Goal: Task Accomplishment & Management: Manage account settings

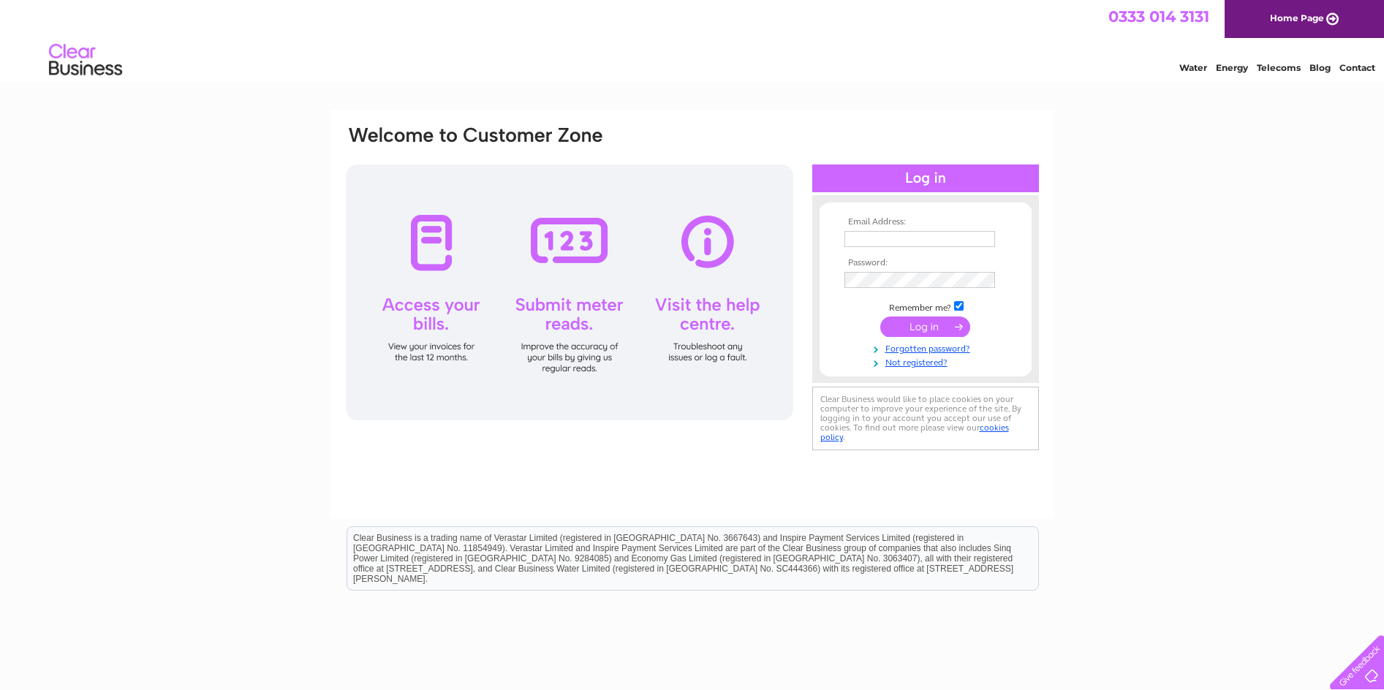
click at [866, 237] on input "text" at bounding box center [919, 239] width 151 height 16
type input "info@moragalexander.co.uk"
click at [912, 320] on input "submit" at bounding box center [925, 328] width 90 height 20
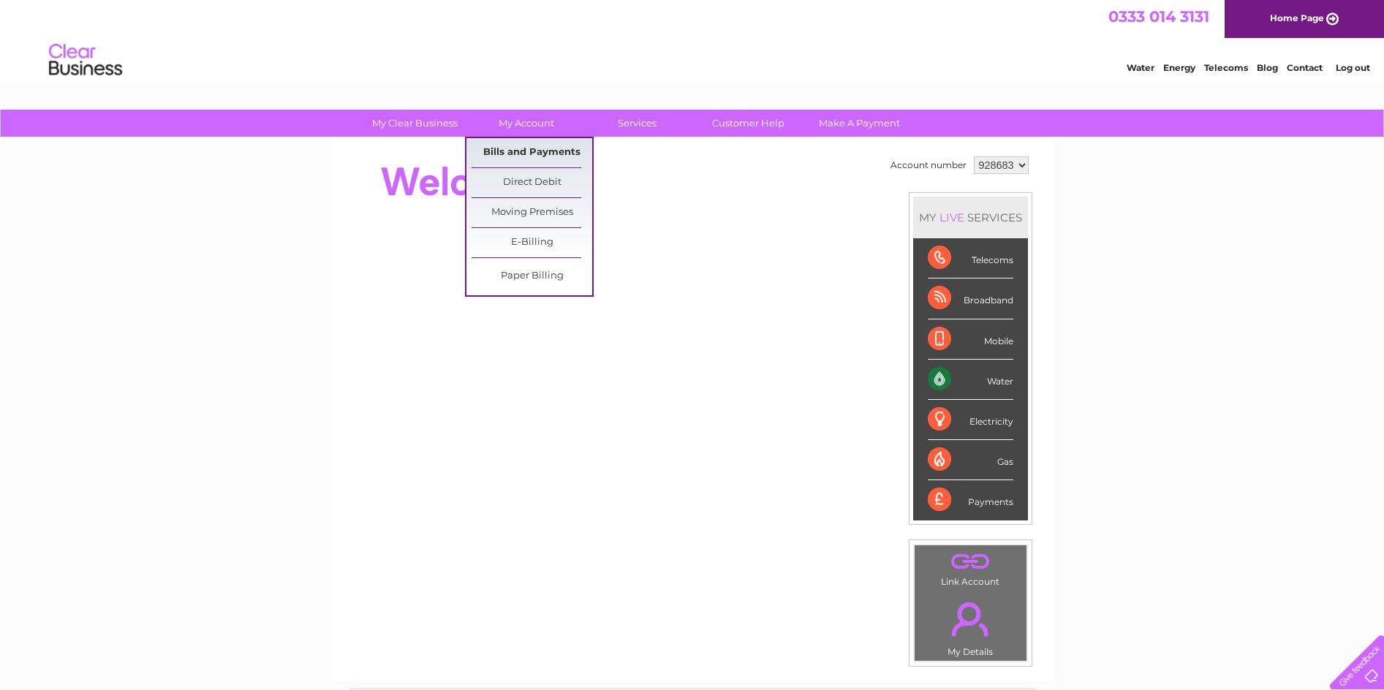
click at [526, 153] on link "Bills and Payments" at bounding box center [532, 152] width 121 height 29
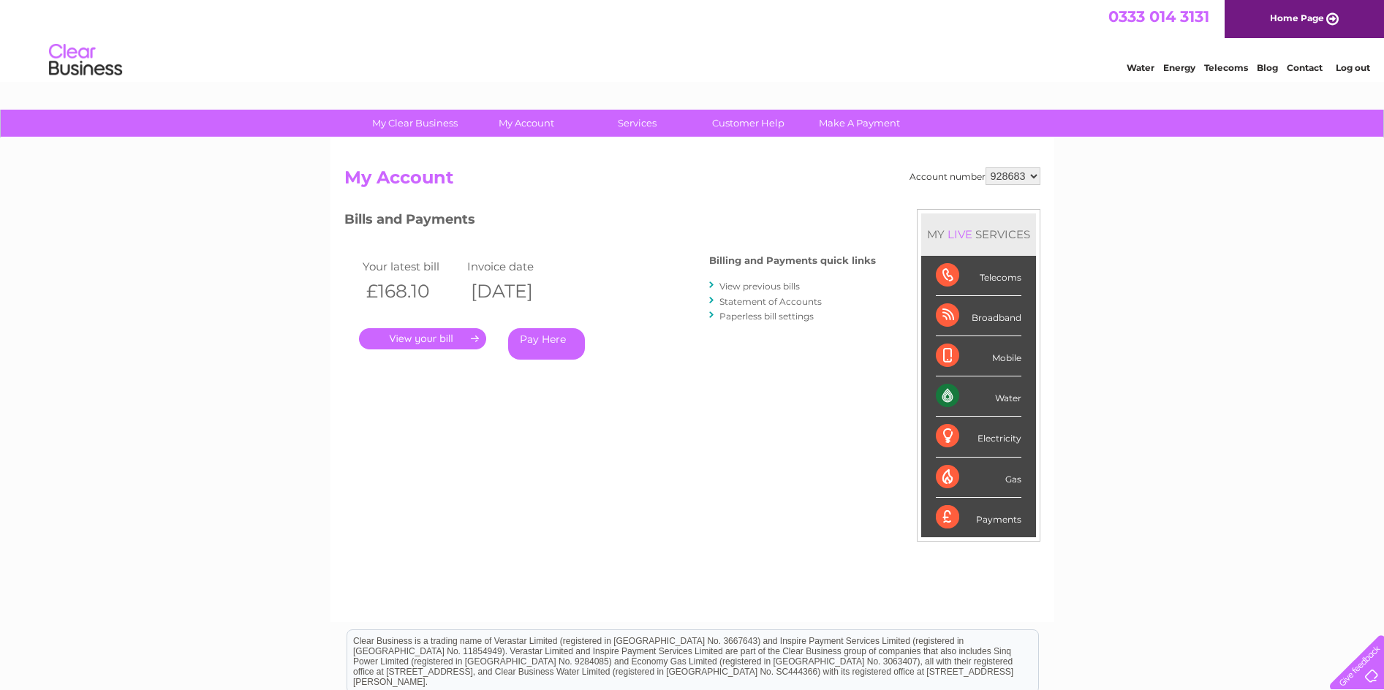
click at [428, 338] on link "." at bounding box center [422, 338] width 127 height 21
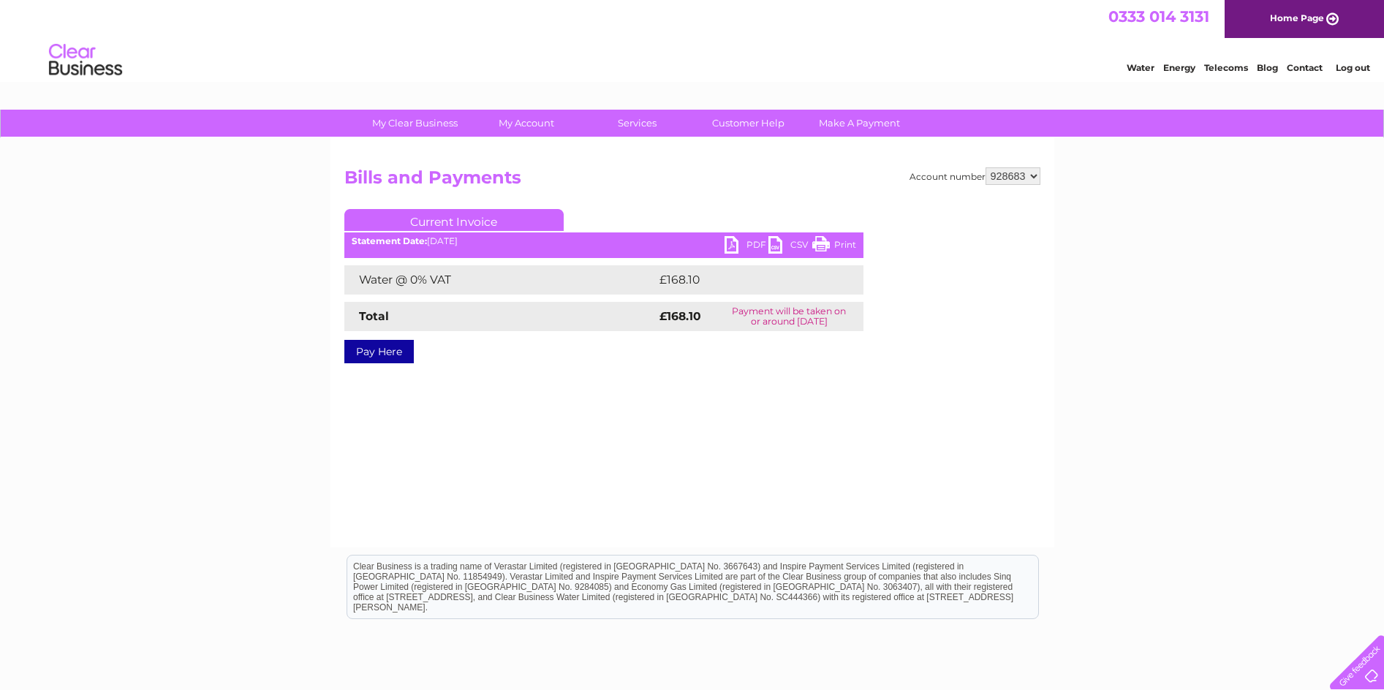
click at [748, 241] on link "PDF" at bounding box center [746, 246] width 44 height 21
